Goal: Task Accomplishment & Management: Use online tool/utility

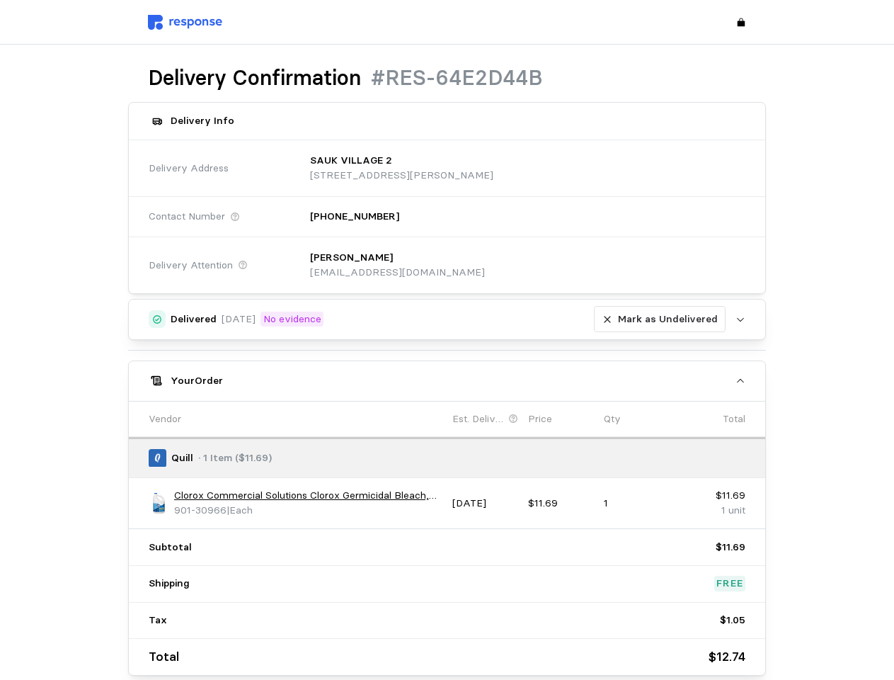
click at [447, 340] on div "Delivered [DATE] No evidence [PERSON_NAME] as Undelivered Upload [PERSON_NAME] …" at bounding box center [447, 487] width 639 height 377
click at [494, 168] on p "[STREET_ADDRESS][PERSON_NAME]" at bounding box center [401, 176] width 183 height 16
click at [523, 265] on div "[PERSON_NAME] [EMAIL_ADDRESS][DOMAIN_NAME]" at bounding box center [522, 265] width 445 height 50
click at [448, 319] on div "Delivered [DATE] No evidence [PERSON_NAME] as Undelivered" at bounding box center [448, 319] width 555 height 27
click at [663, 319] on p "Mark as Undelivered" at bounding box center [668, 320] width 100 height 16
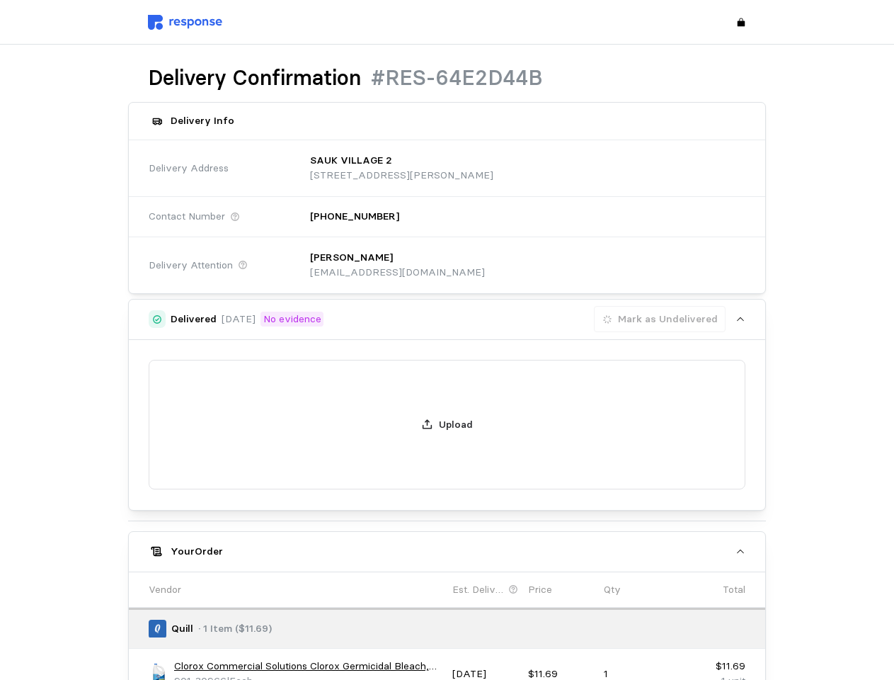
click at [448, 544] on div "Your Order" at bounding box center [448, 551] width 555 height 15
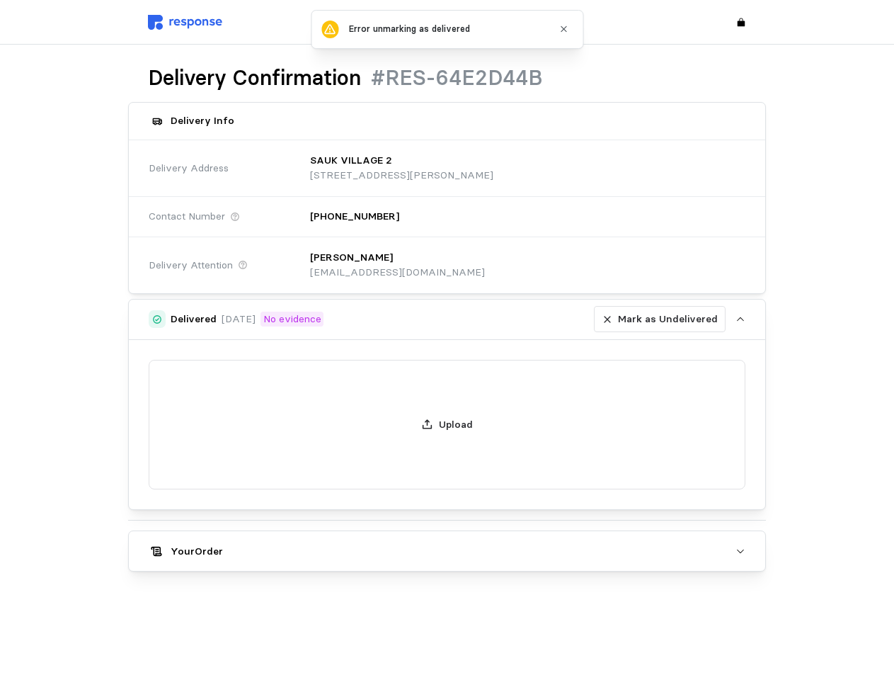
click at [159, 503] on div "Upload" at bounding box center [447, 425] width 637 height 170
click at [308, 496] on div "Upload" at bounding box center [447, 425] width 637 height 170
